Goal: Task Accomplishment & Management: Use online tool/utility

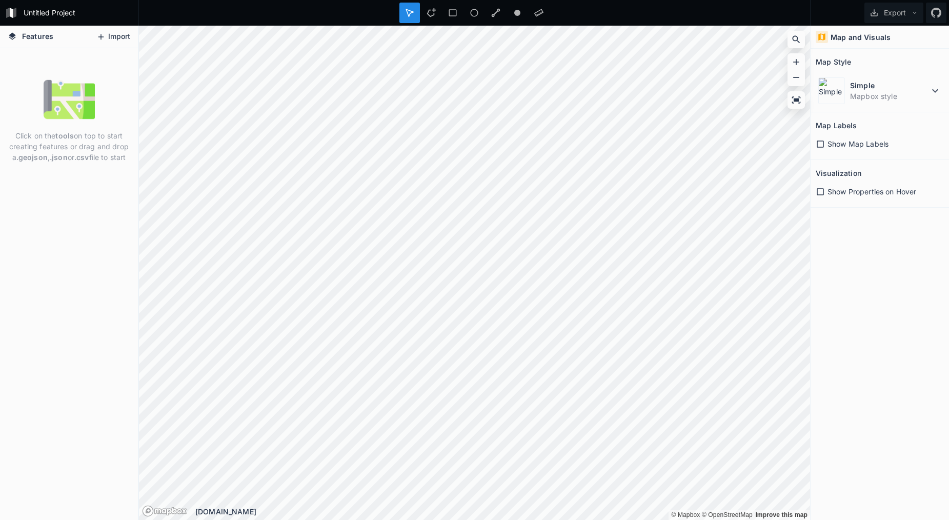
click at [113, 29] on button "Import" at bounding box center [113, 37] width 44 height 16
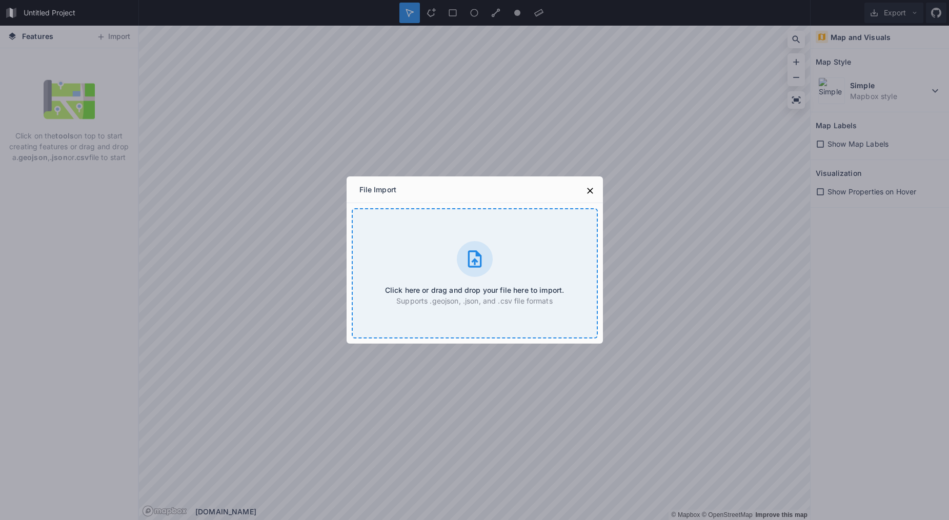
click at [448, 295] on p "Supports .geojson, .json, and .csv file formats" at bounding box center [474, 300] width 179 height 11
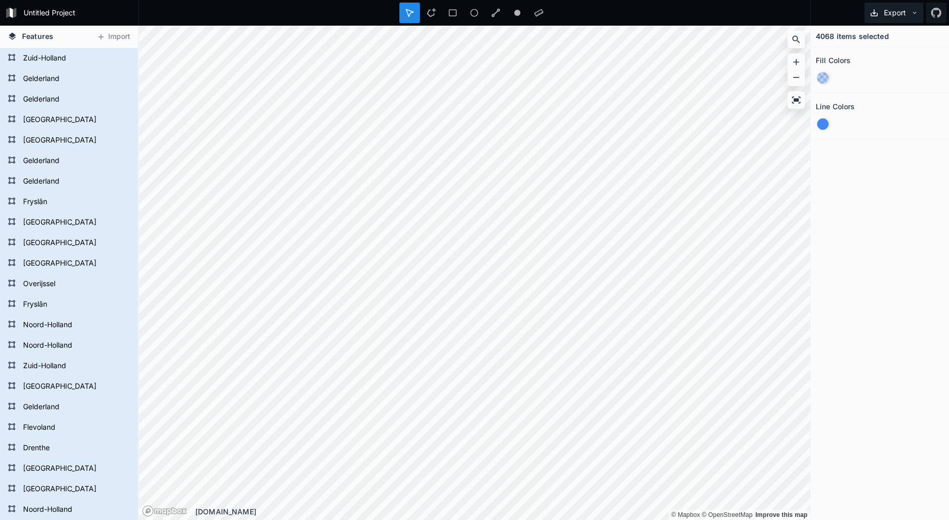
click at [902, 9] on button "Export" at bounding box center [894, 13] width 59 height 21
click at [46, 39] on span "Features" at bounding box center [37, 36] width 31 height 11
click at [23, 58] on form "Zuid-Holland" at bounding box center [68, 58] width 96 height 15
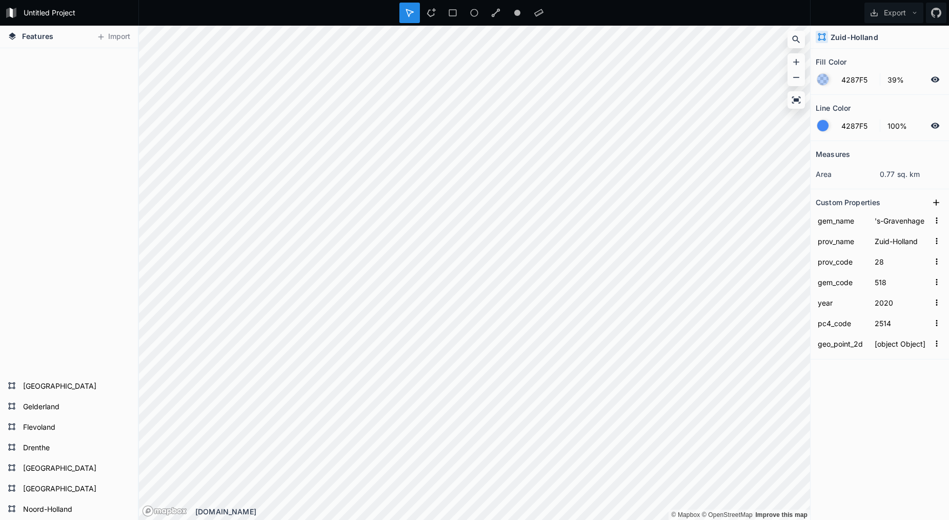
scroll to position [2284, 0]
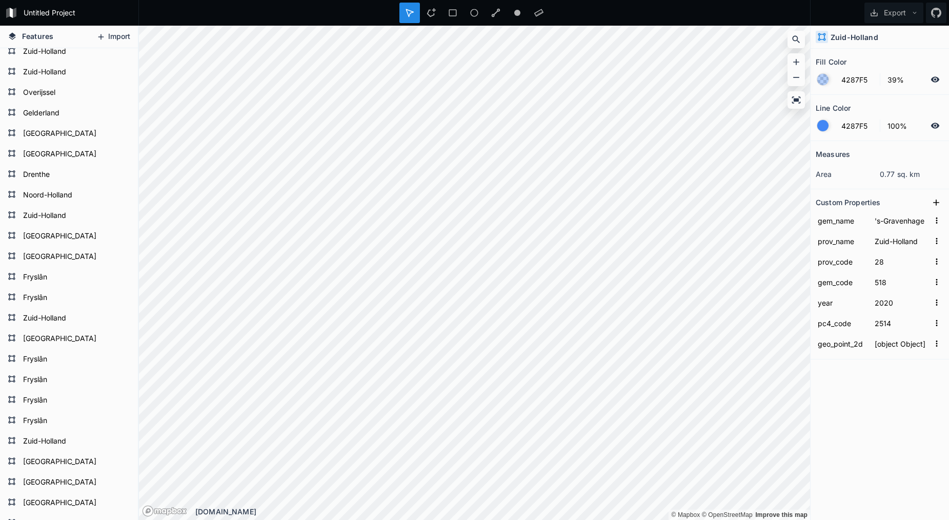
click at [105, 34] on button "Import" at bounding box center [113, 37] width 44 height 16
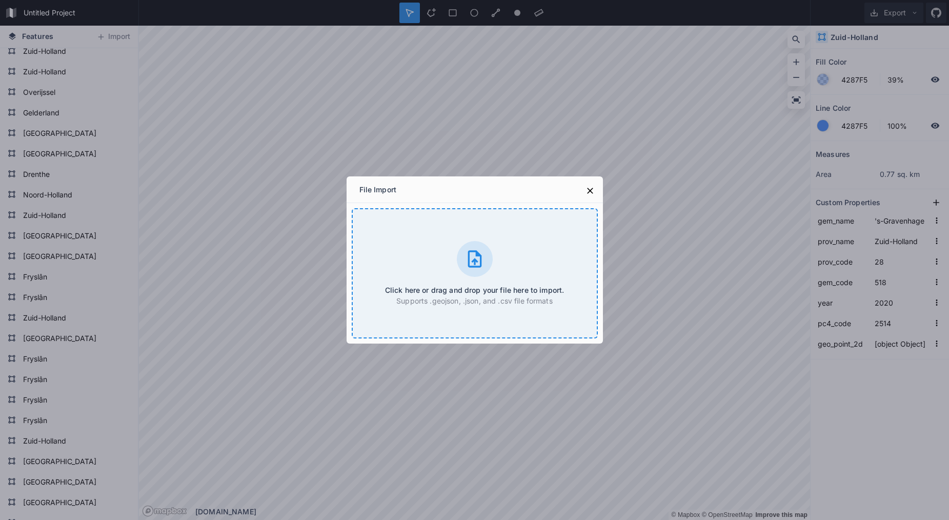
click at [488, 241] on div "Click here or drag and drop your file here to import. Supports .geojson, .json,…" at bounding box center [475, 273] width 246 height 130
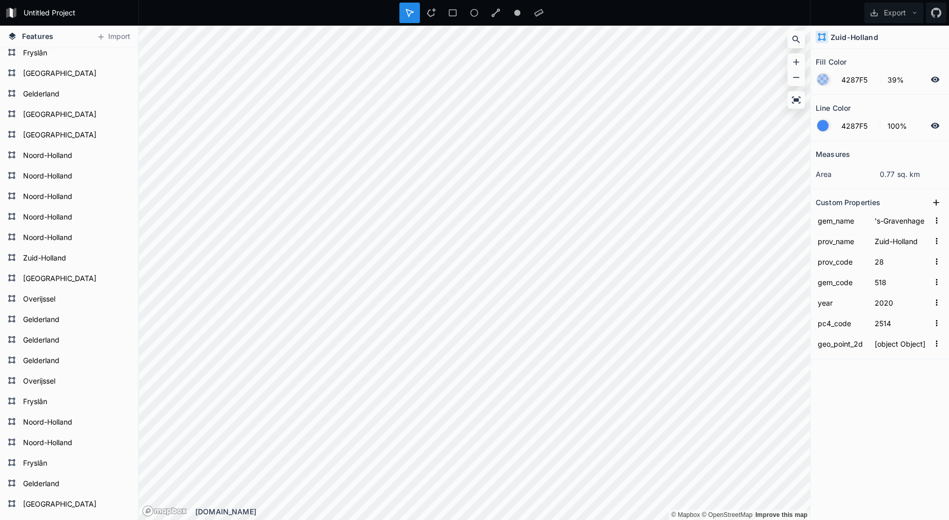
scroll to position [0, 0]
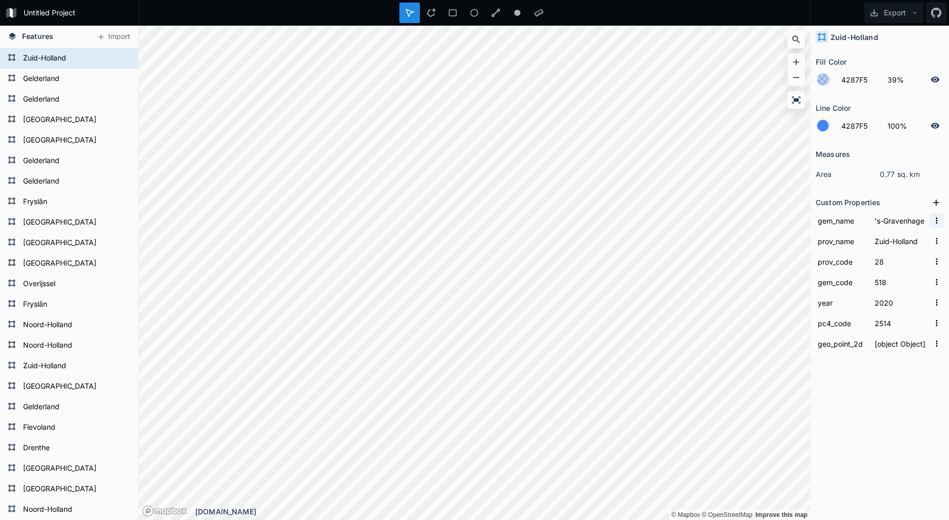
click at [936, 224] on icon "button" at bounding box center [936, 220] width 9 height 9
click at [936, 221] on icon "button" at bounding box center [937, 220] width 2 height 6
click at [31, 37] on span "Features" at bounding box center [37, 36] width 31 height 11
click at [39, 17] on form "Untitled Project" at bounding box center [78, 12] width 116 height 15
click at [92, 32] on button "Import" at bounding box center [113, 37] width 44 height 16
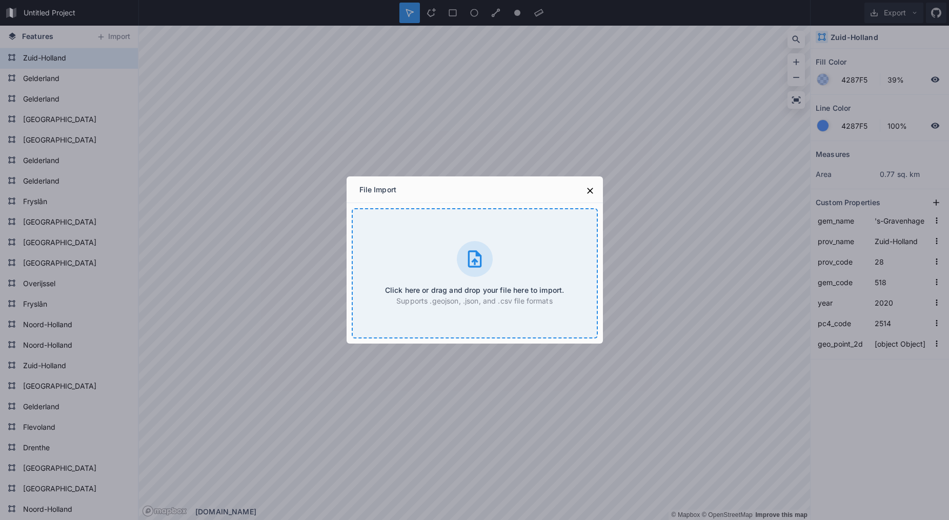
click at [474, 260] on icon at bounding box center [475, 258] width 14 height 17
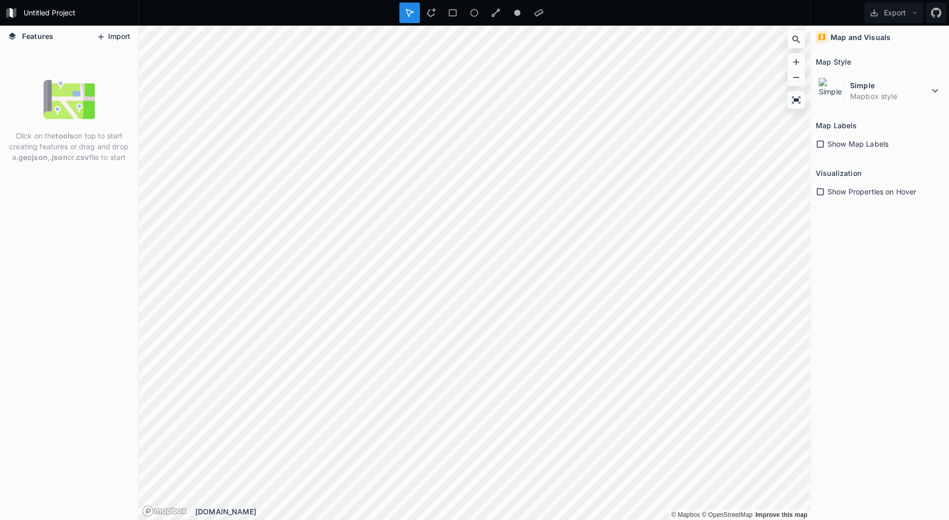
click at [109, 39] on button "Import" at bounding box center [113, 37] width 44 height 16
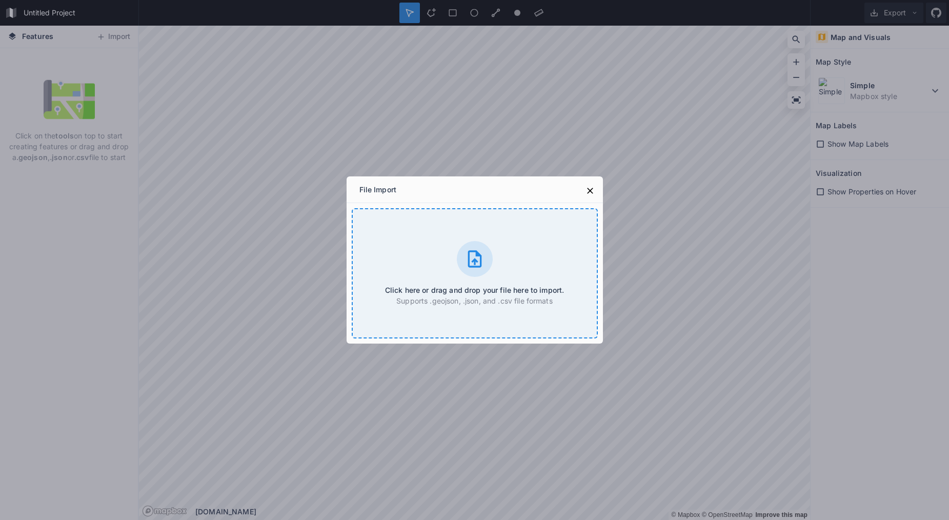
click at [435, 245] on div "Click here or drag and drop your file here to import. Supports .geojson, .json,…" at bounding box center [475, 273] width 246 height 130
